Goal: Transaction & Acquisition: Purchase product/service

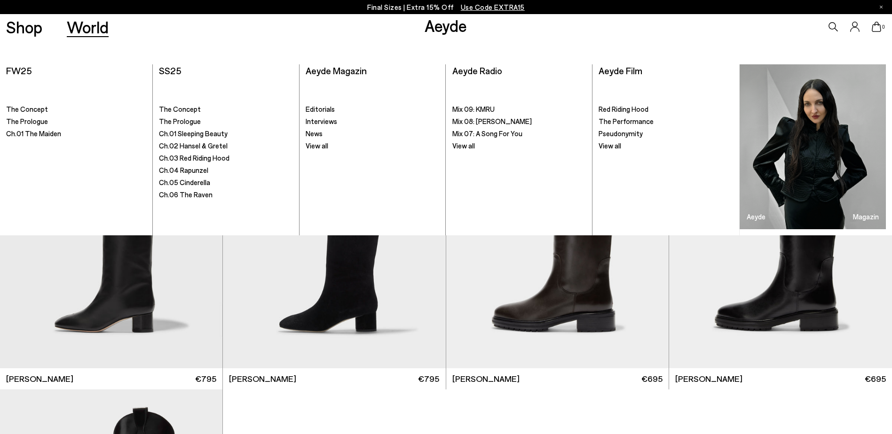
scroll to position [141, 0]
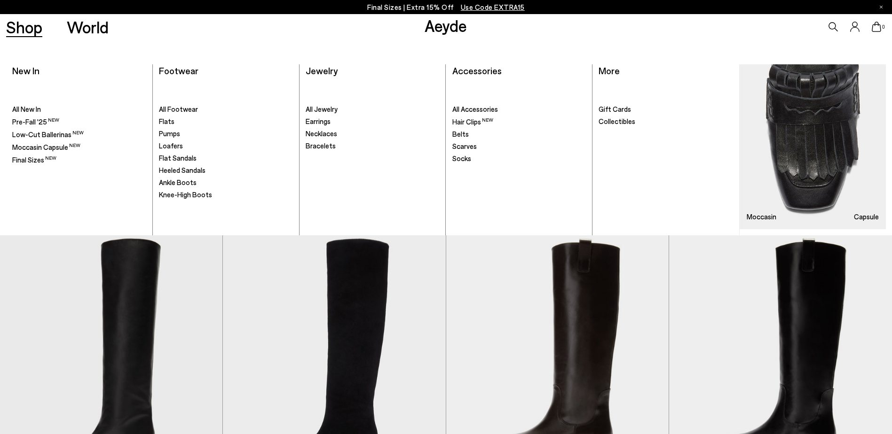
click at [36, 34] on link "Shop" at bounding box center [24, 27] width 36 height 16
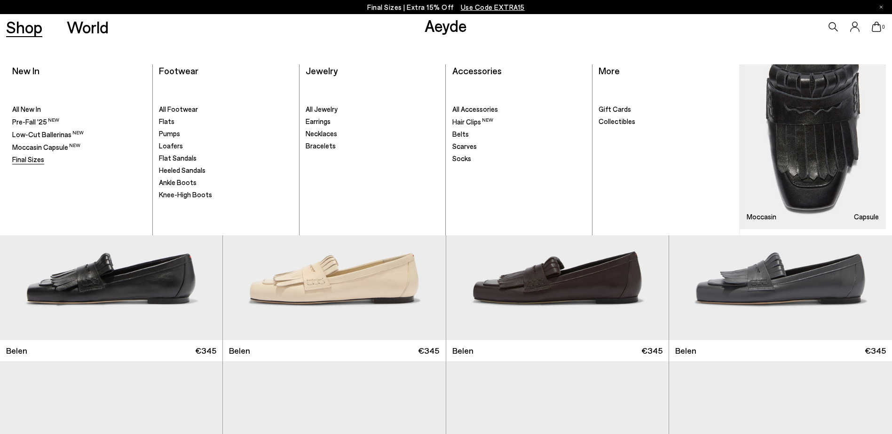
click at [33, 158] on span "Final Sizes" at bounding box center [28, 159] width 32 height 8
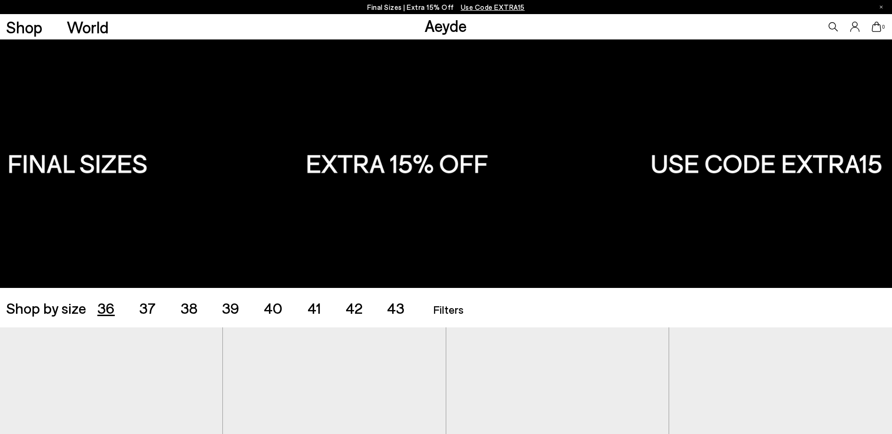
click at [99, 307] on span "36" at bounding box center [105, 308] width 17 height 18
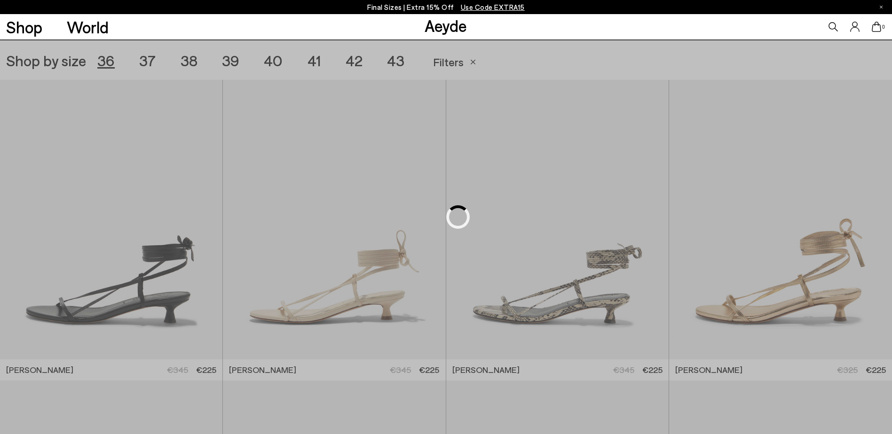
scroll to position [249, 0]
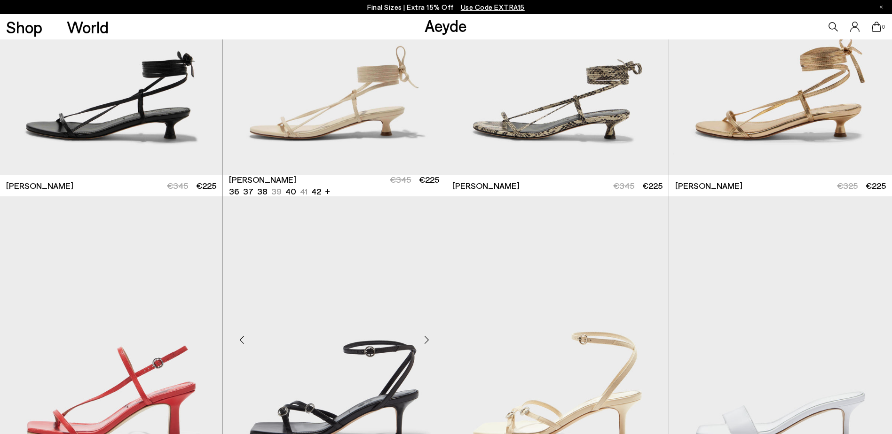
scroll to position [531, 0]
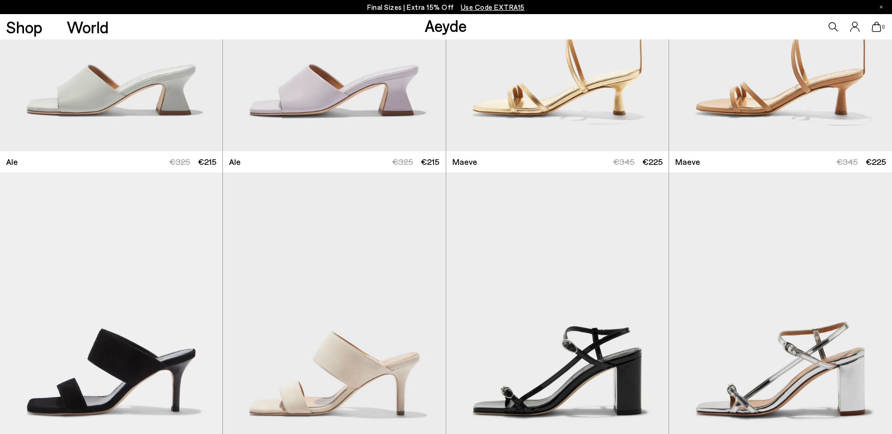
scroll to position [1753, 0]
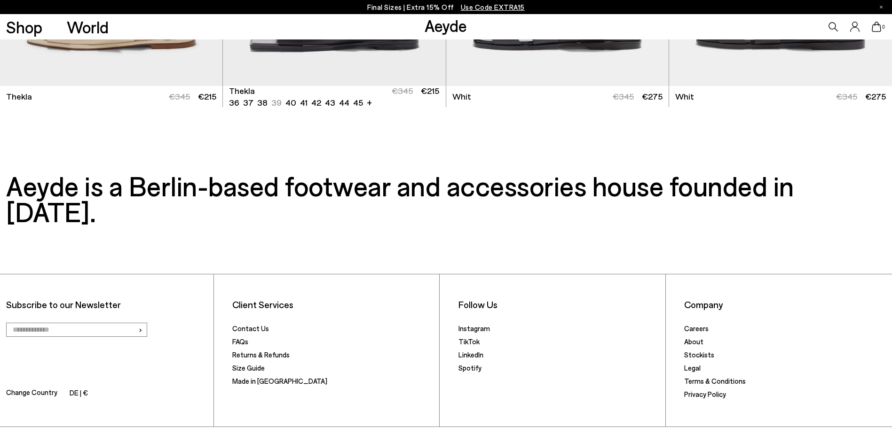
scroll to position [4434, 0]
